Goal: Information Seeking & Learning: Learn about a topic

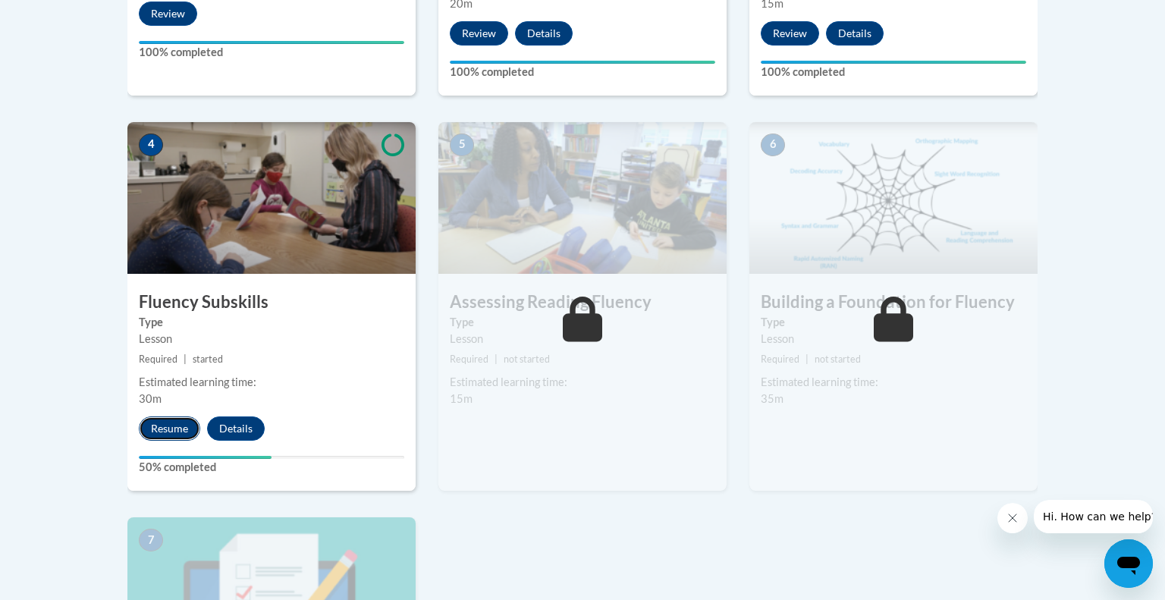
click at [186, 426] on button "Resume" at bounding box center [169, 429] width 61 height 24
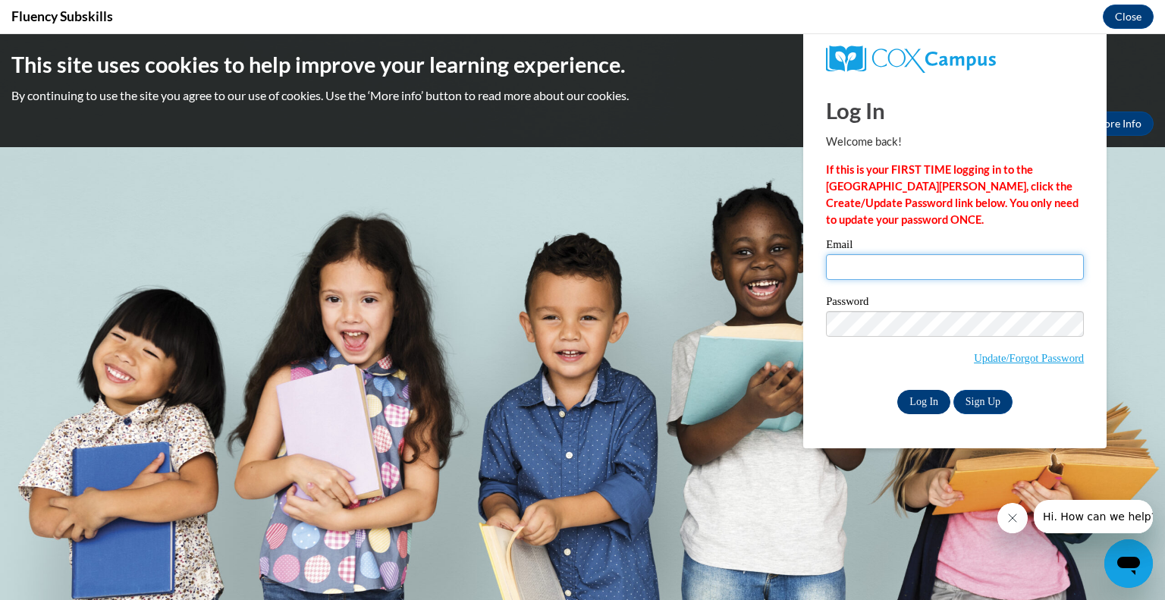
type input "scores@prescott.k12.wi.us"
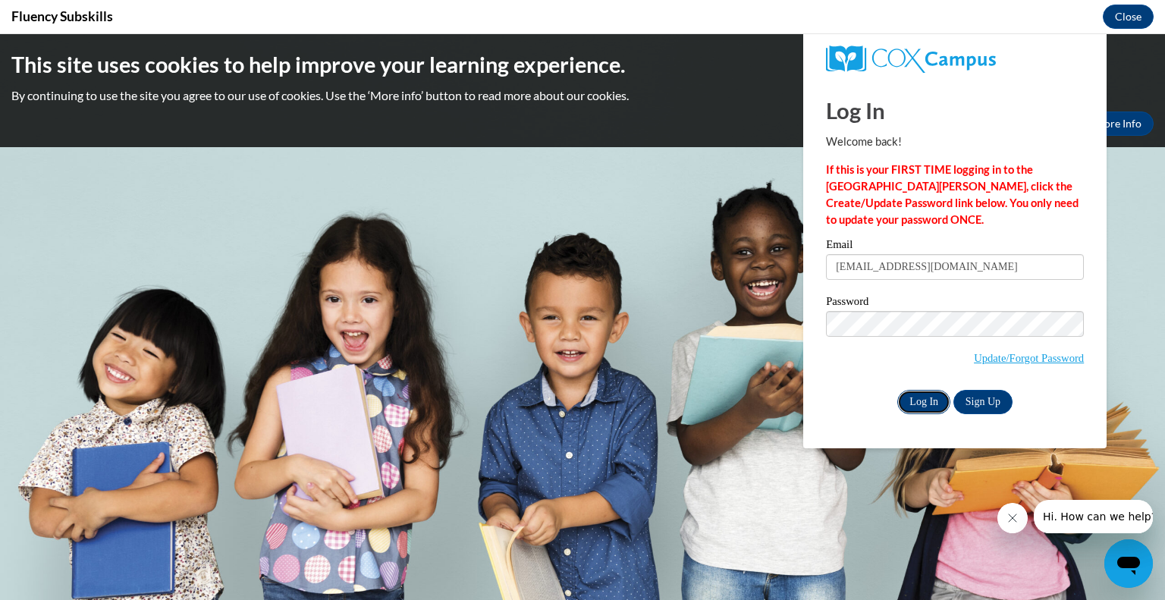
click at [923, 391] on input "Log In" at bounding box center [924, 402] width 53 height 24
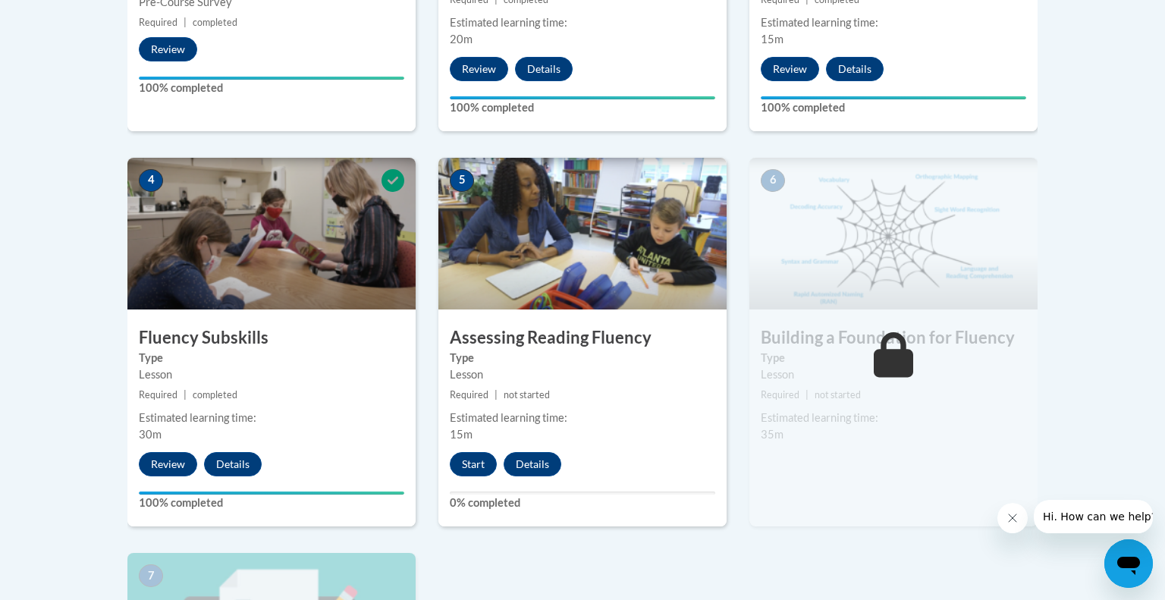
scroll to position [753, 0]
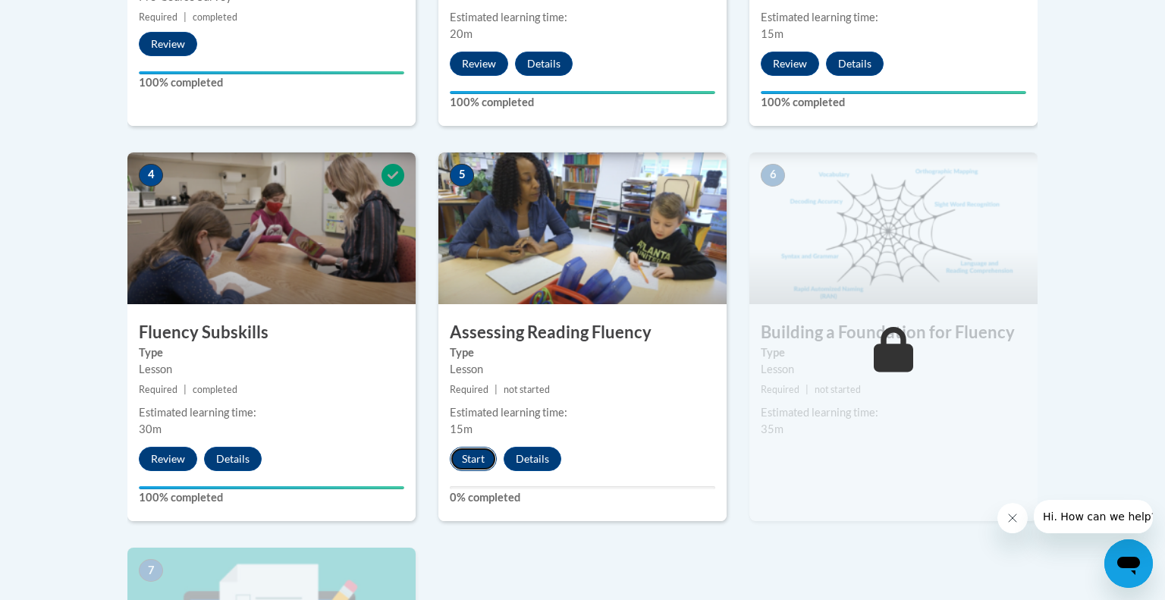
click at [464, 454] on button "Start" at bounding box center [473, 459] width 47 height 24
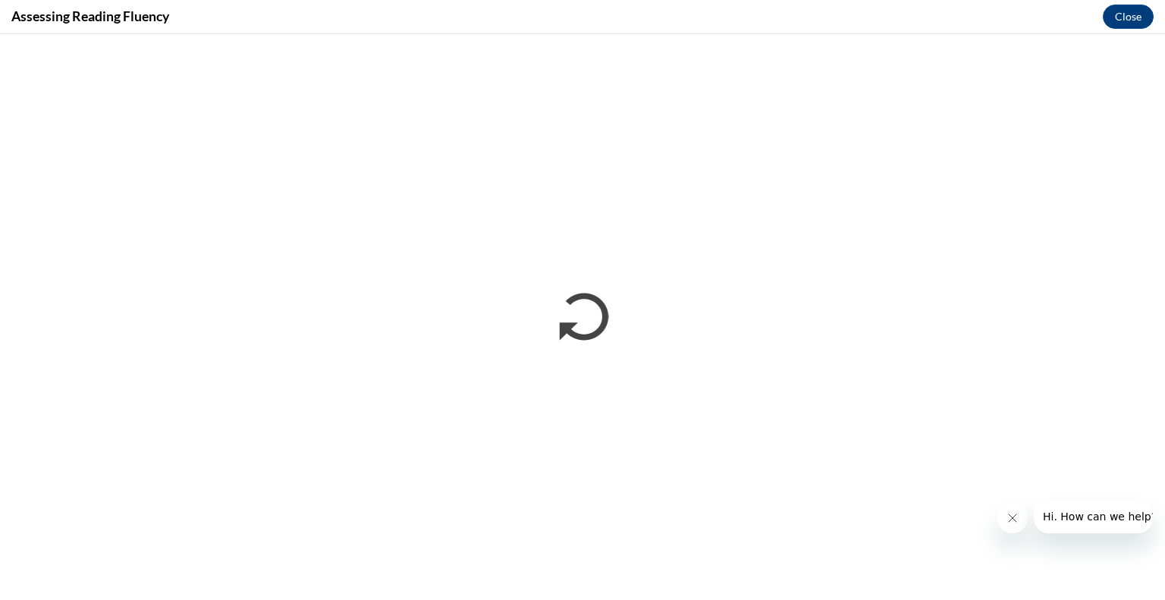
scroll to position [0, 0]
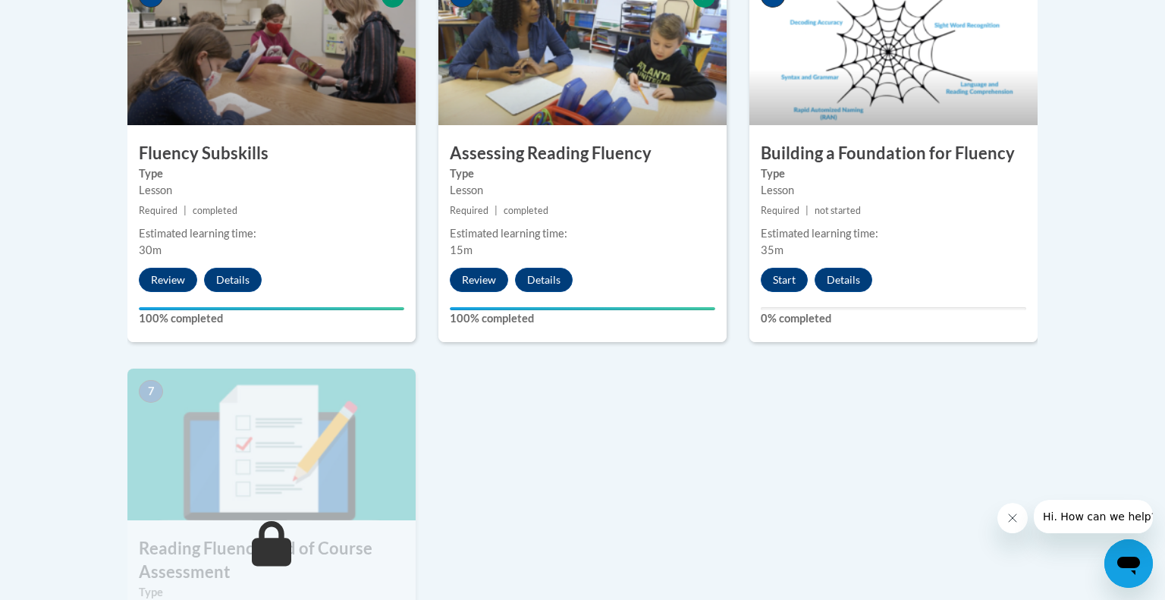
scroll to position [933, 0]
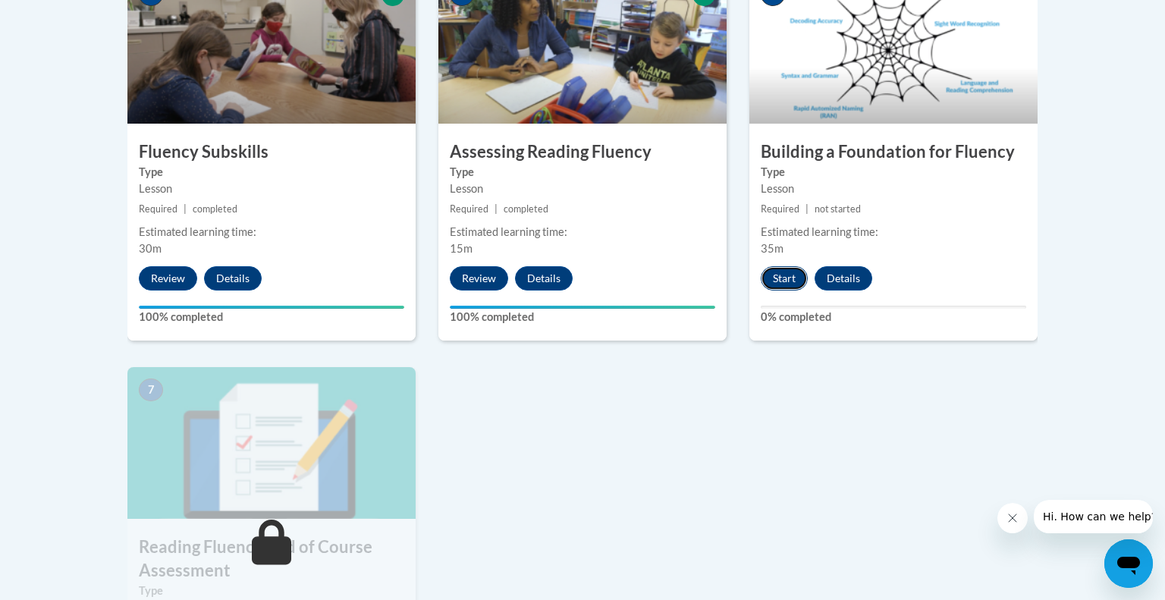
click at [775, 282] on button "Start" at bounding box center [784, 278] width 47 height 24
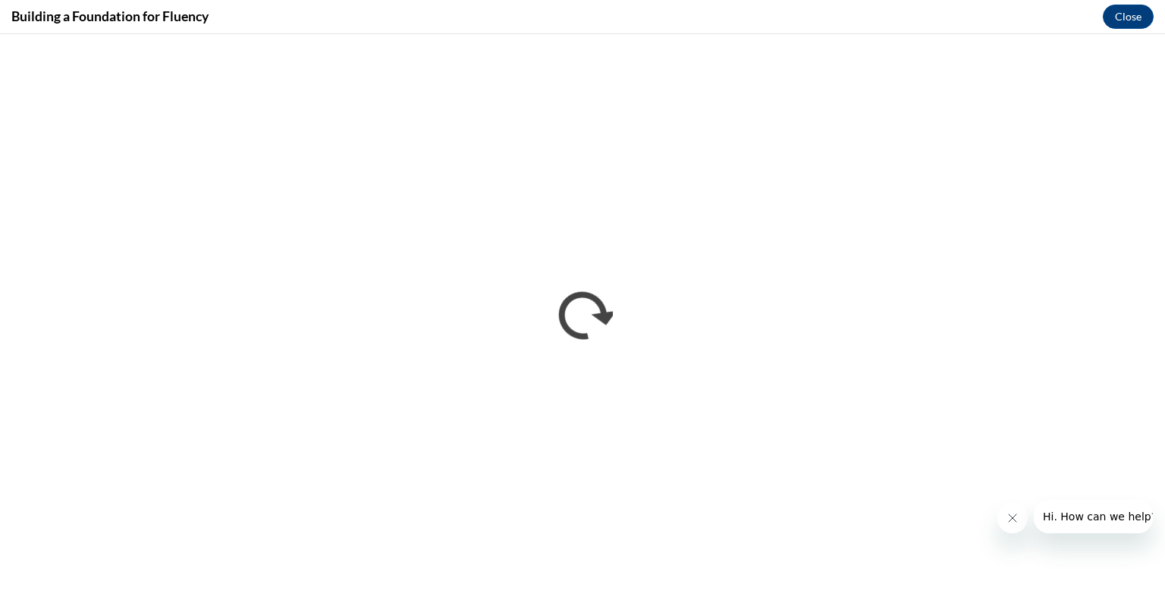
scroll to position [0, 0]
